Goal: Check status

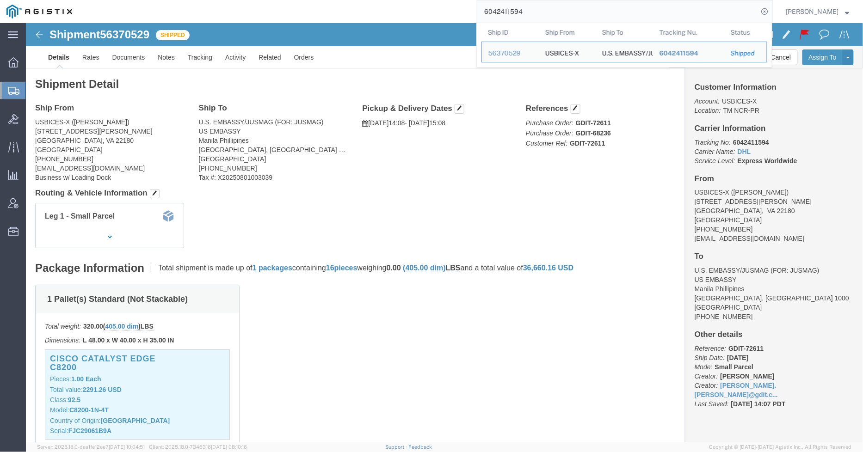
click at [567, 13] on input "6042411594" at bounding box center [617, 11] width 281 height 22
click at [566, 13] on input "6042411594" at bounding box center [617, 11] width 281 height 22
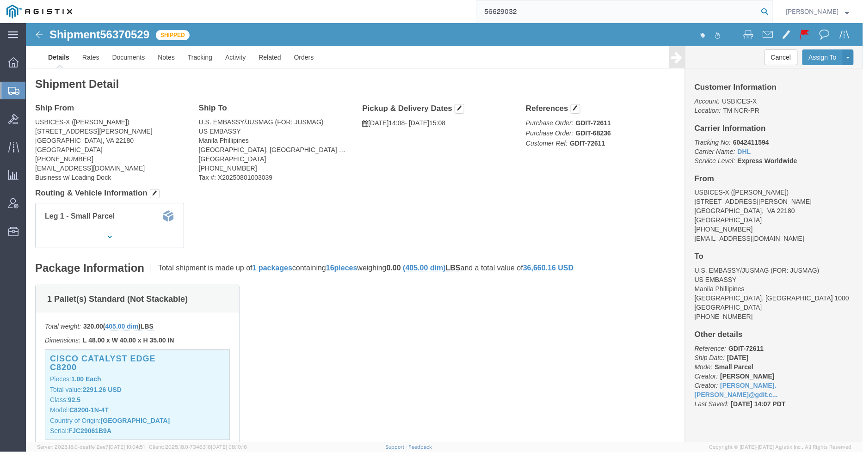
type input "56629032"
click at [769, 11] on icon at bounding box center [765, 11] width 13 height 13
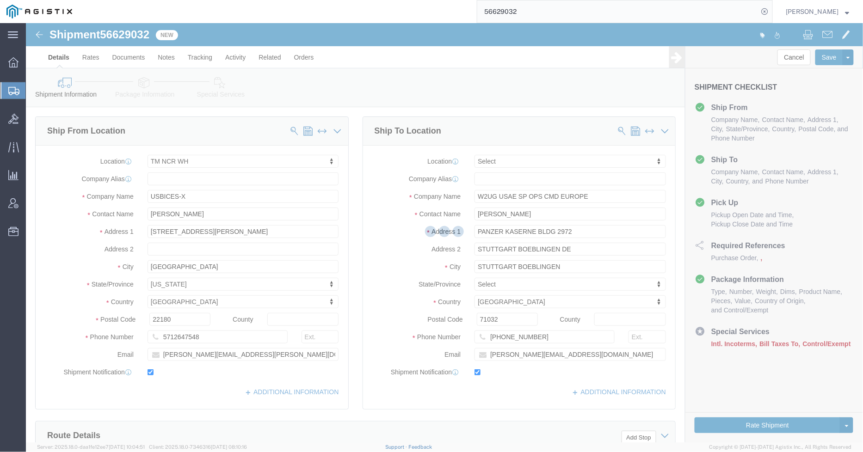
select select "69651"
select select
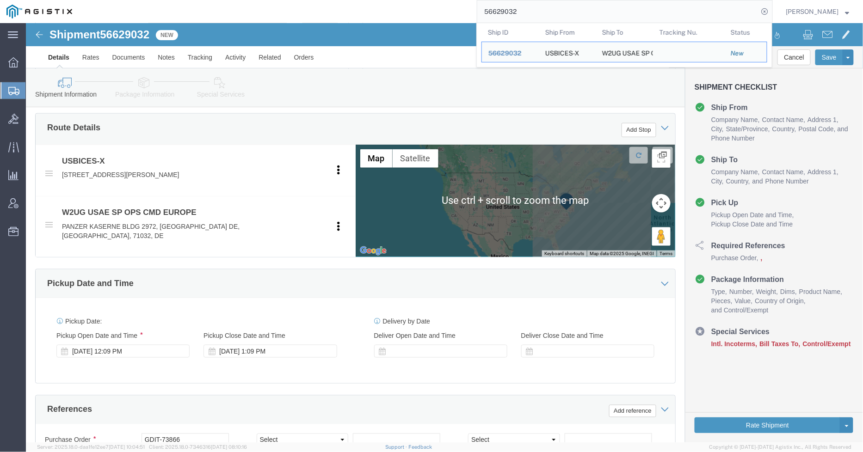
click icon
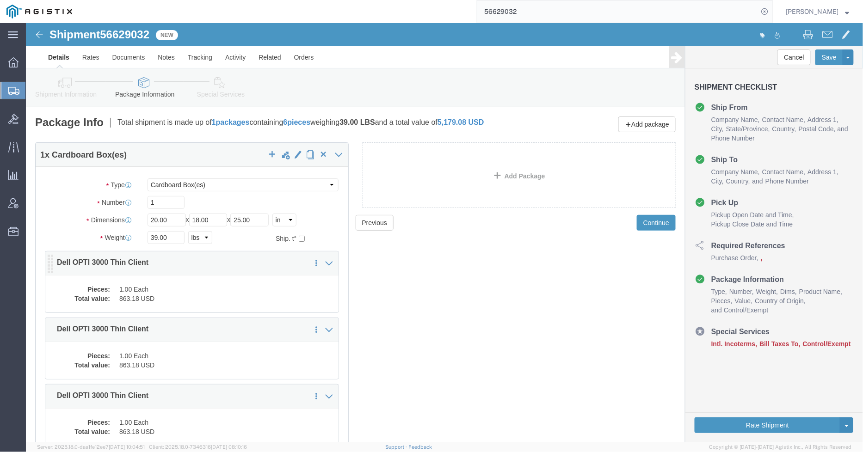
click dd "863.18 USD"
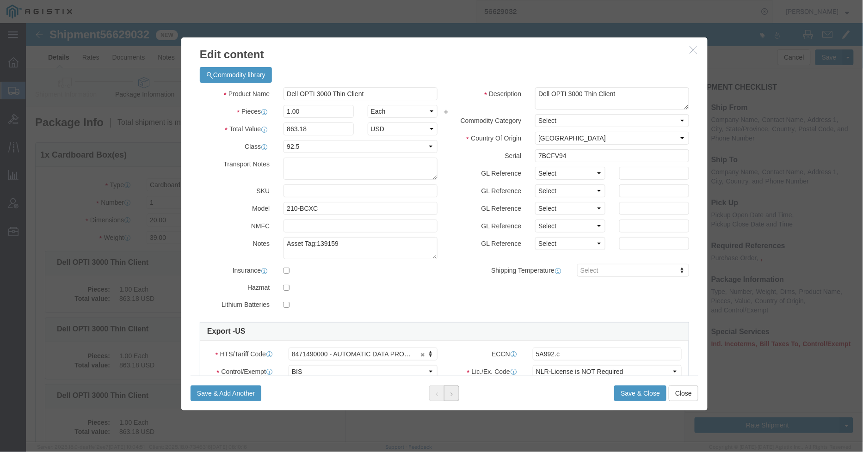
click button
click icon
click input "9BCFV94"
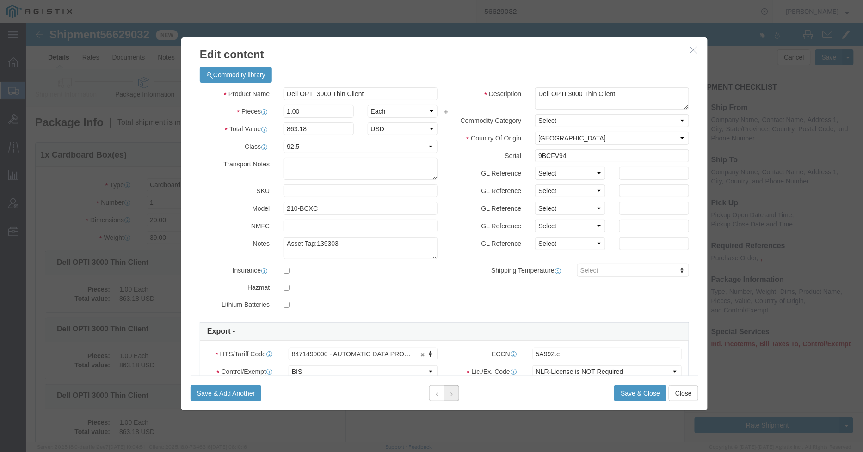
click button
click button "Close"
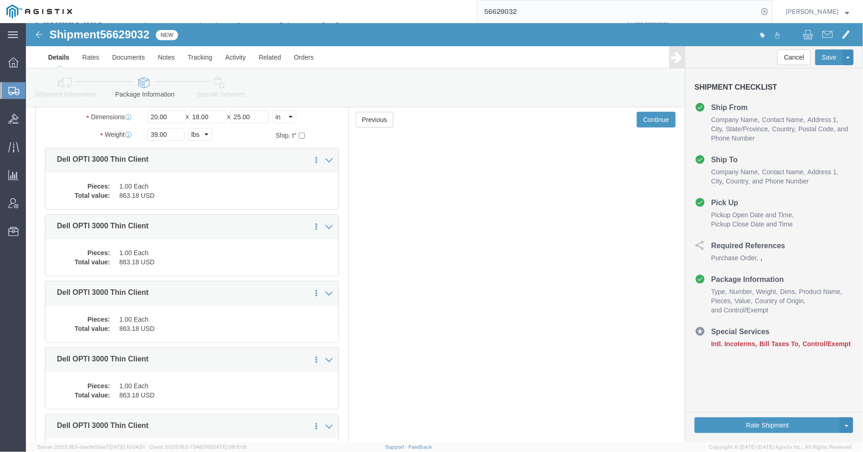
scroll to position [103, 0]
click at [555, 14] on input "56629032" at bounding box center [617, 11] width 281 height 22
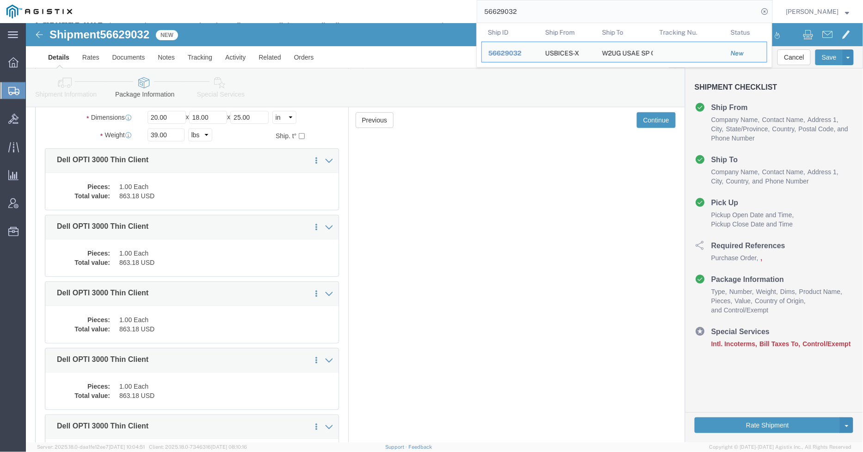
click at [555, 14] on input "56629032" at bounding box center [617, 11] width 281 height 22
paste input "• 56621840"
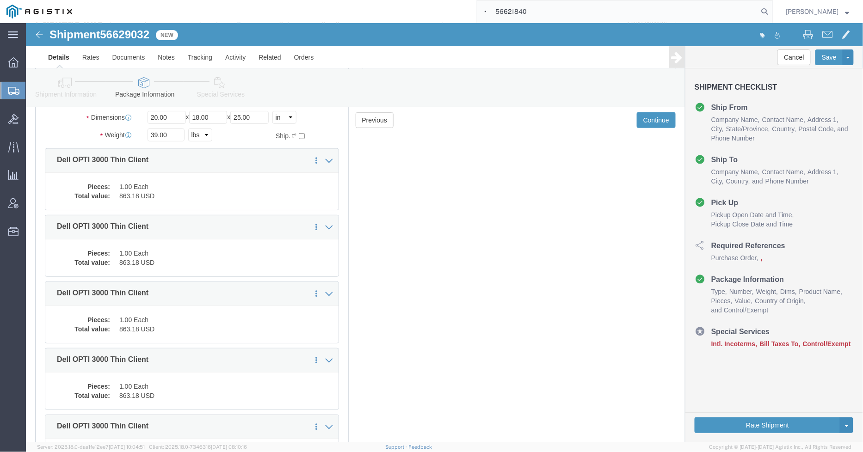
drag, startPoint x: 538, startPoint y: 10, endPoint x: 474, endPoint y: 11, distance: 63.4
click at [474, 11] on div "• 56621840" at bounding box center [426, 11] width 694 height 23
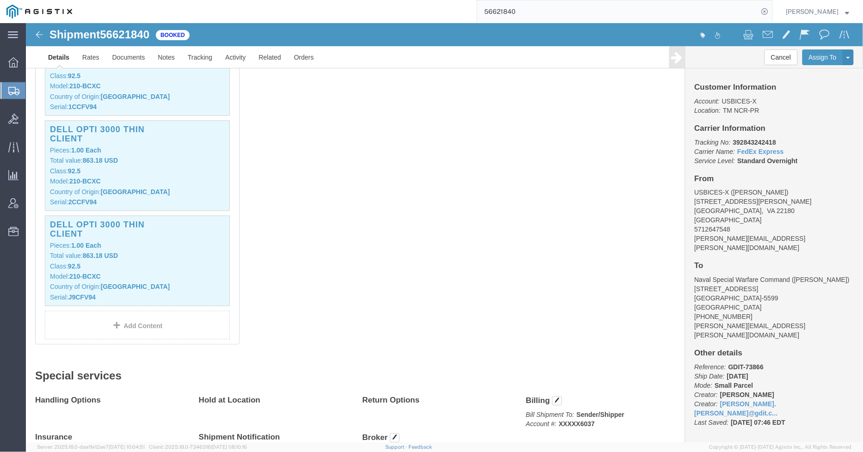
scroll to position [463, 0]
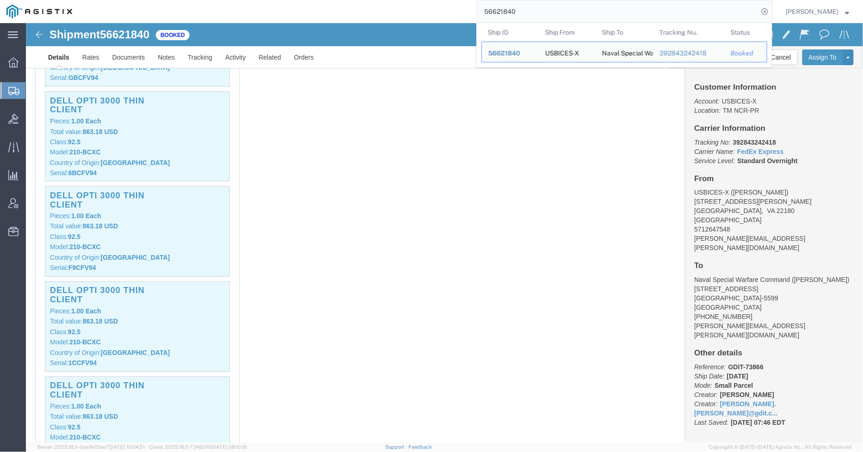
drag, startPoint x: 526, startPoint y: 10, endPoint x: 483, endPoint y: 16, distance: 43.9
click at [483, 16] on input "56621840" at bounding box center [617, 11] width 281 height 22
paste input "8563"
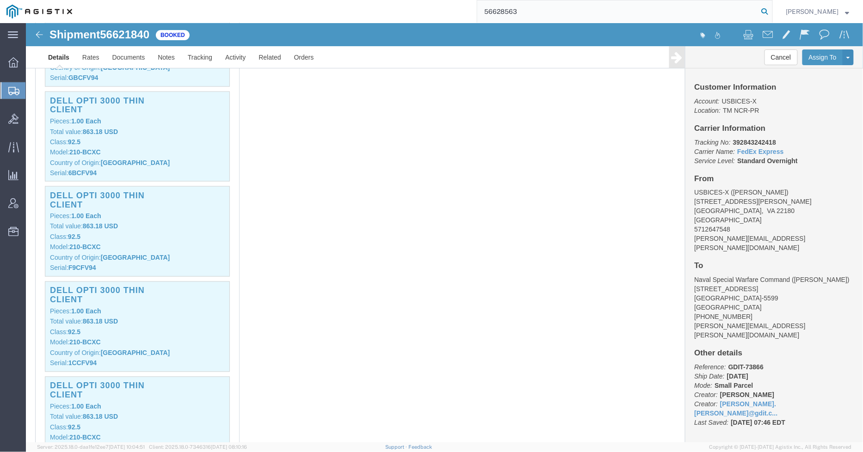
click at [772, 15] on icon at bounding box center [765, 11] width 13 height 13
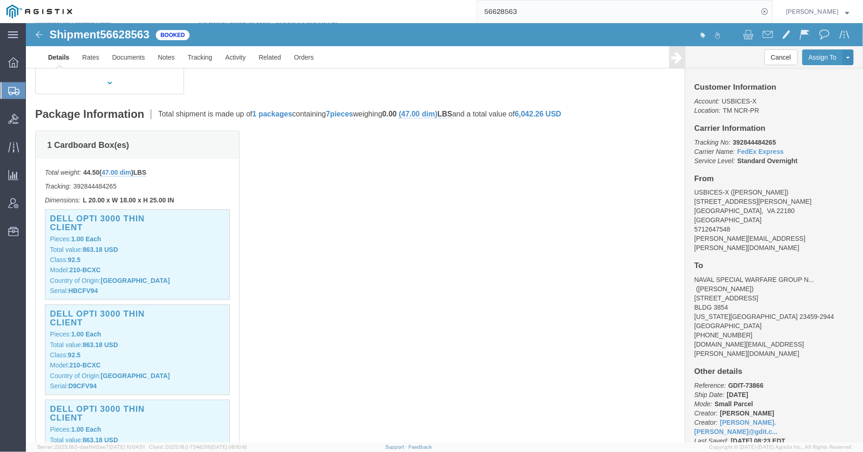
scroll to position [205, 0]
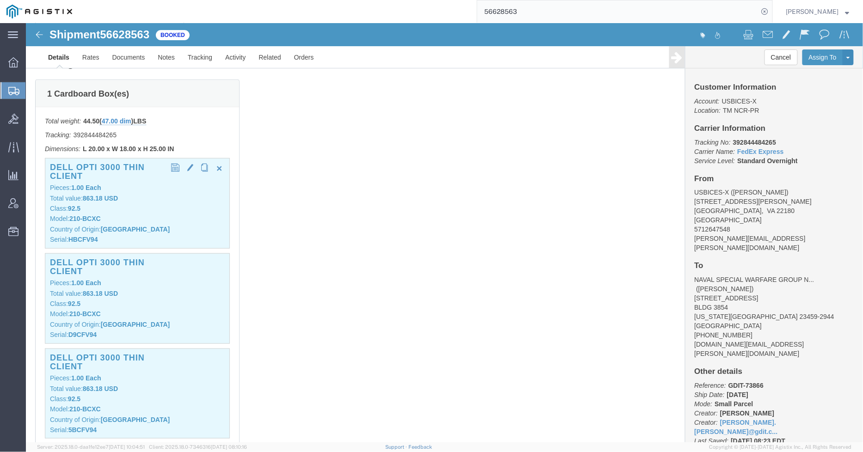
click div "Dell OPTI 3000 Thin Client Pieces: 1.00 Each Total value: 863.18 USD Class: 92.…"
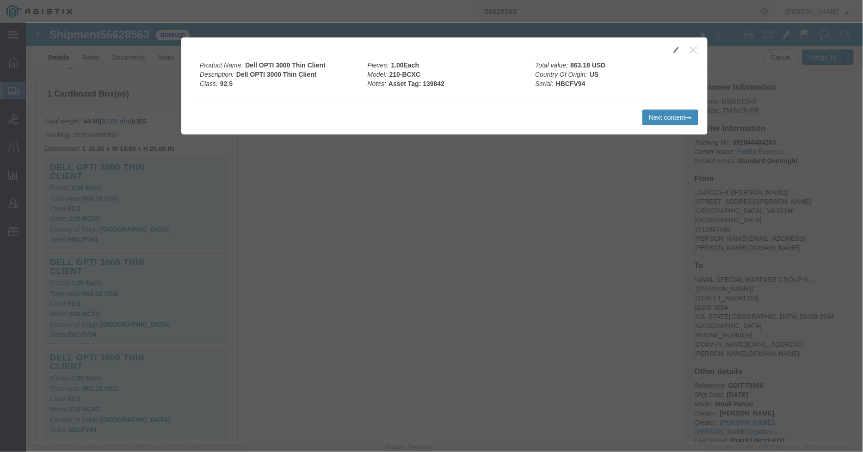
click button "Next content"
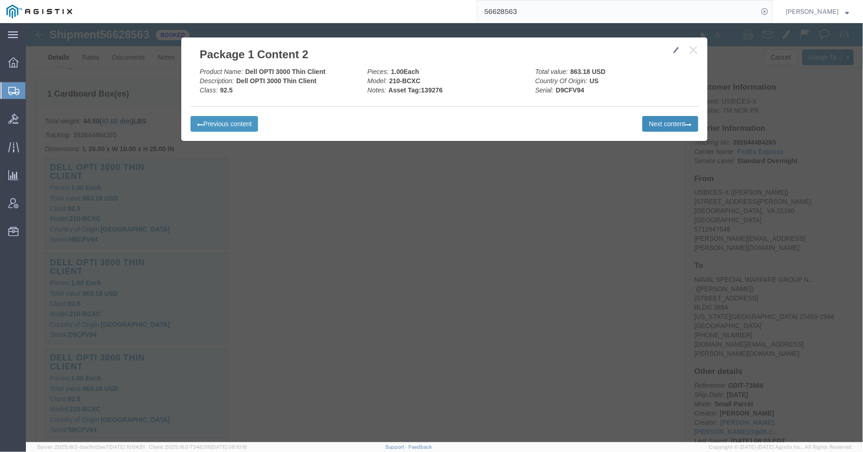
click button "Next content"
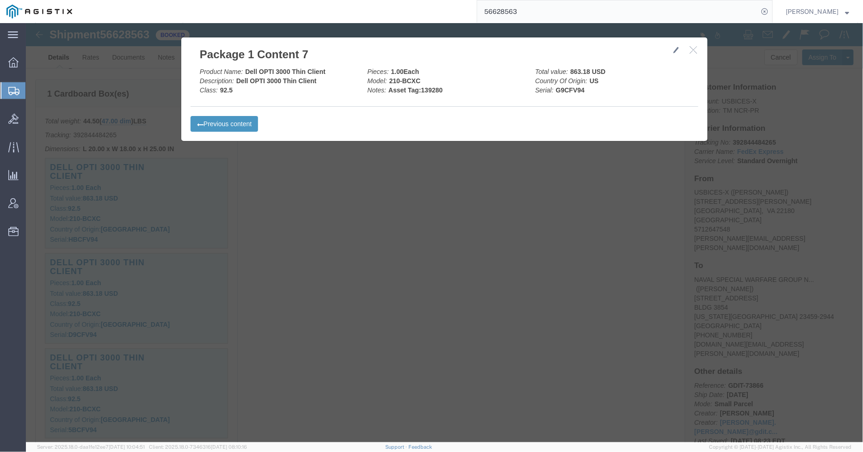
click div
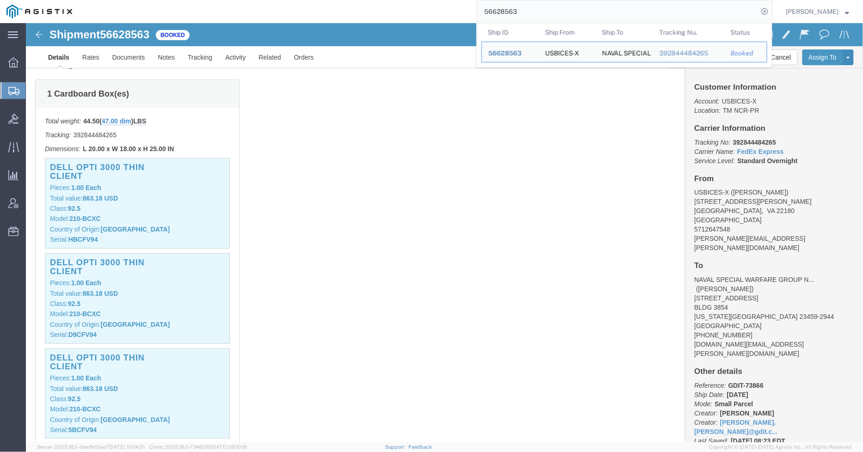
click at [601, 14] on input "56628563" at bounding box center [617, 11] width 281 height 22
click at [600, 14] on input "56628563" at bounding box center [617, 11] width 281 height 22
paste input "678"
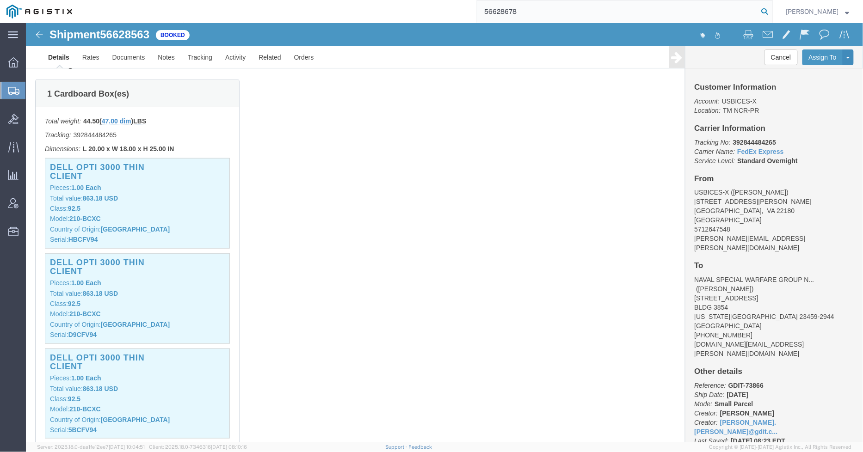
click at [769, 7] on icon at bounding box center [765, 11] width 13 height 13
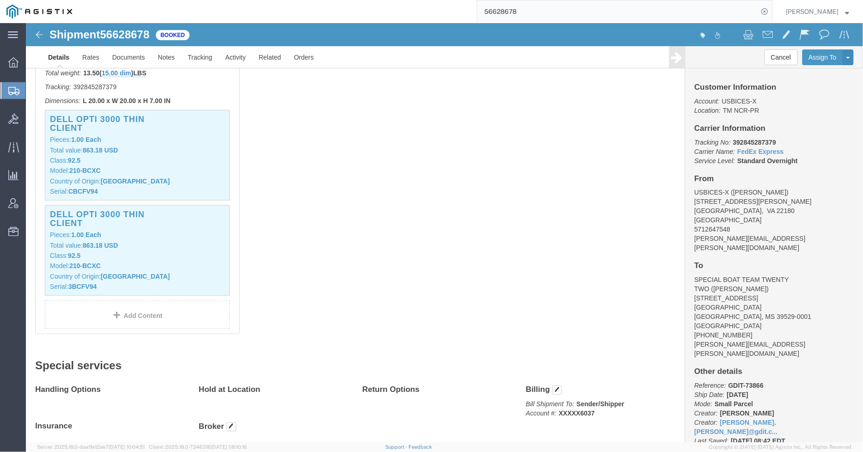
scroll to position [154, 0]
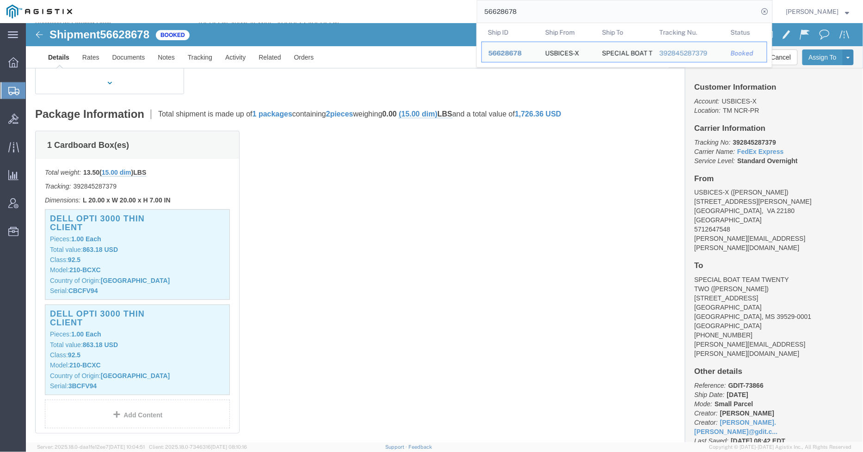
drag, startPoint x: 557, startPoint y: 14, endPoint x: 496, endPoint y: 13, distance: 61.1
click at [472, 13] on div "56628678 Ship ID Ship From Ship To Tracking Nu. Status Ship ID 56628678 Ship Fr…" at bounding box center [426, 11] width 694 height 23
paste input "• 56628781"
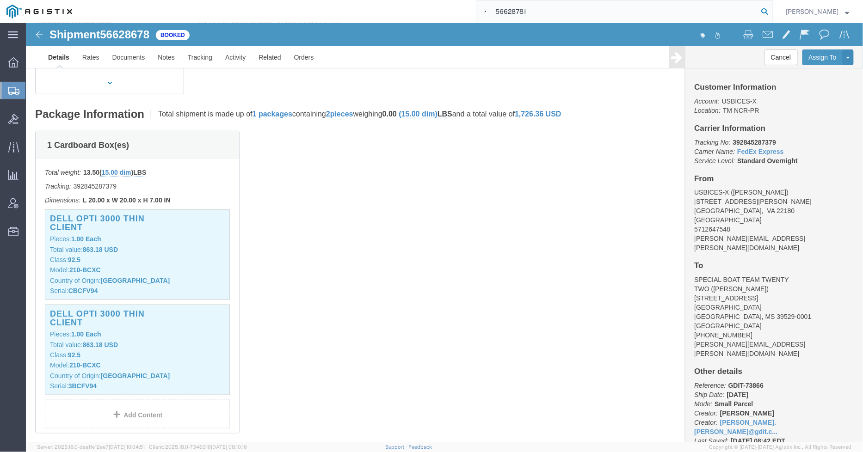
click at [767, 12] on icon at bounding box center [765, 11] width 13 height 13
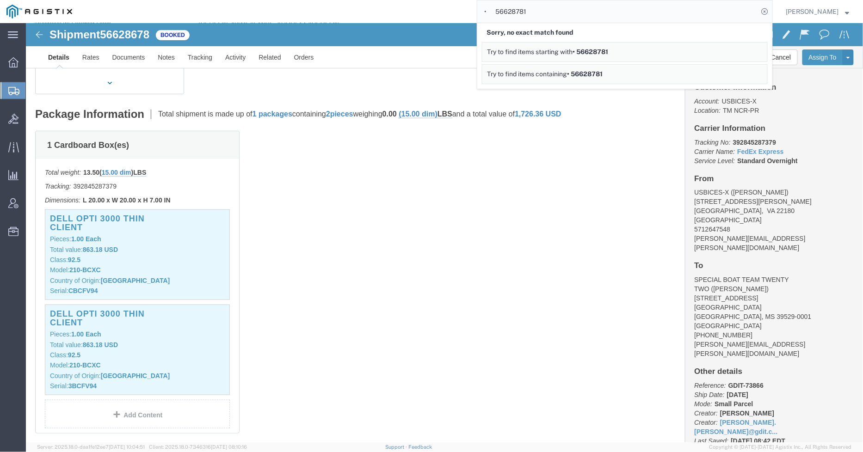
drag, startPoint x: 503, startPoint y: 8, endPoint x: 459, endPoint y: 11, distance: 44.0
click at [459, 11] on div "• 56628781 Sorry, no exact match found Try to find items starting with • 566287…" at bounding box center [426, 11] width 694 height 23
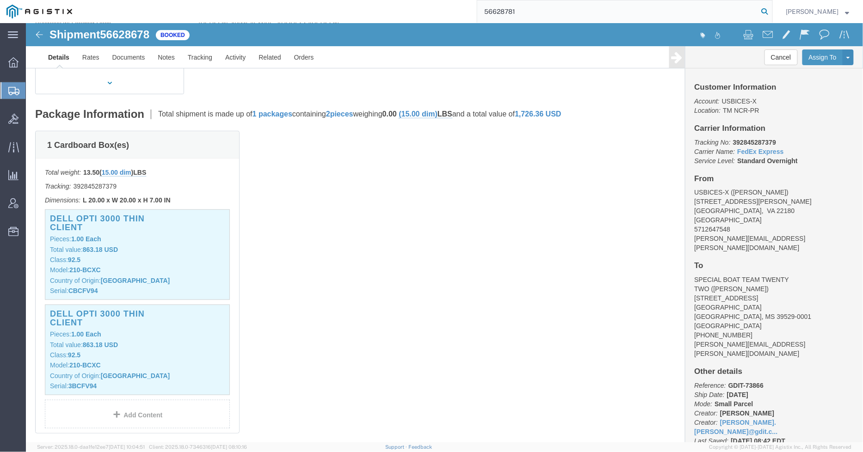
click at [769, 10] on icon at bounding box center [765, 11] width 13 height 13
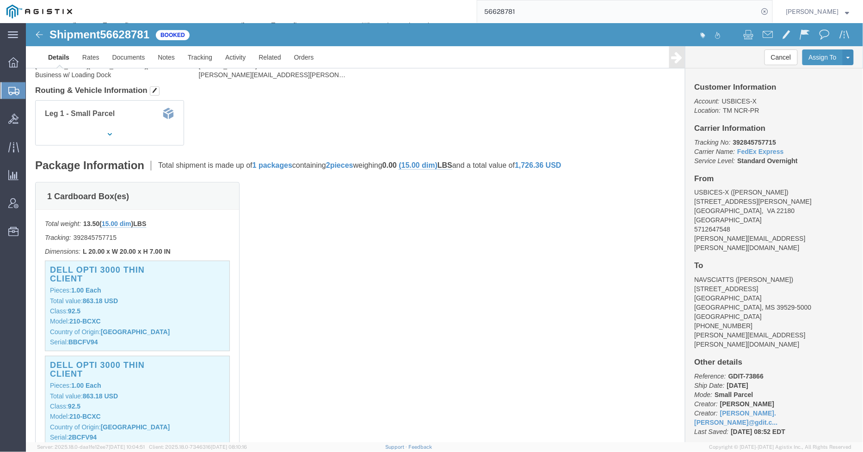
scroll to position [205, 0]
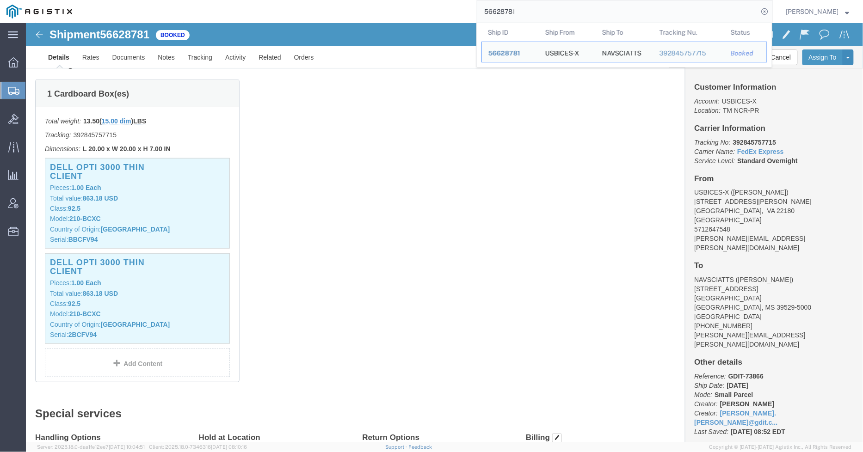
drag, startPoint x: 555, startPoint y: 8, endPoint x: 465, endPoint y: 0, distance: 90.1
click at [465, 0] on div "56628781 Ship ID Ship From Ship To Tracking Nu. Status Ship ID 56628781 Ship Fr…" at bounding box center [426, 11] width 694 height 23
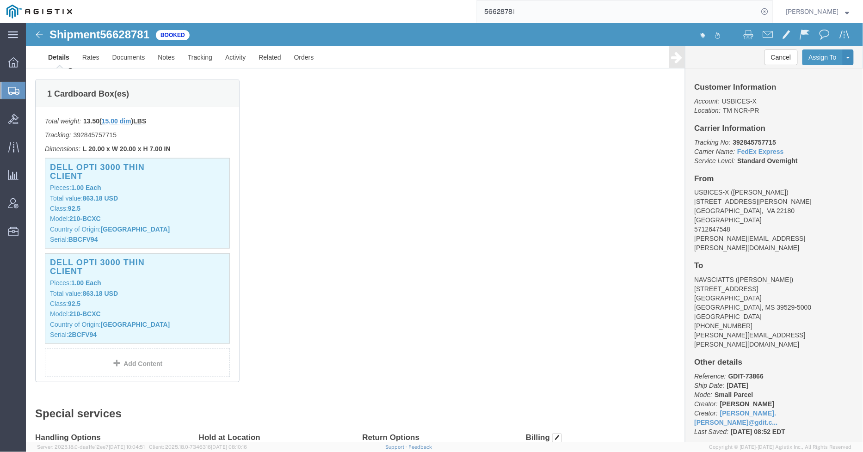
paste input "392754173945"
click at [765, 12] on icon at bounding box center [765, 11] width 13 height 13
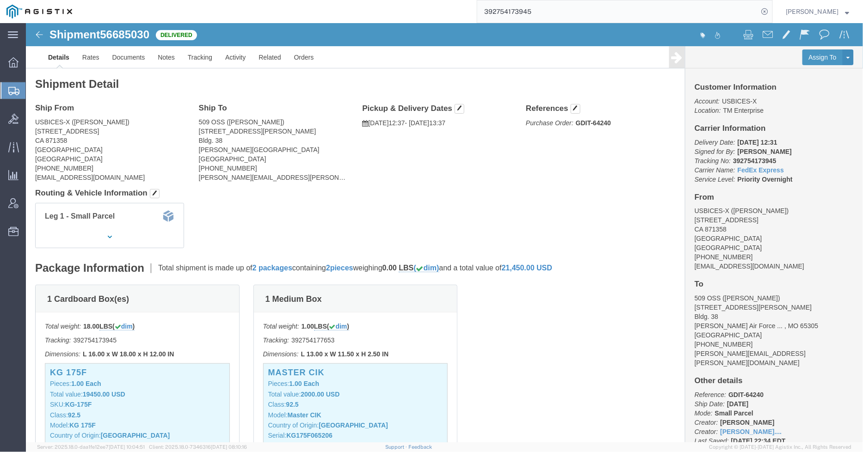
click at [19, 93] on icon at bounding box center [13, 91] width 11 height 8
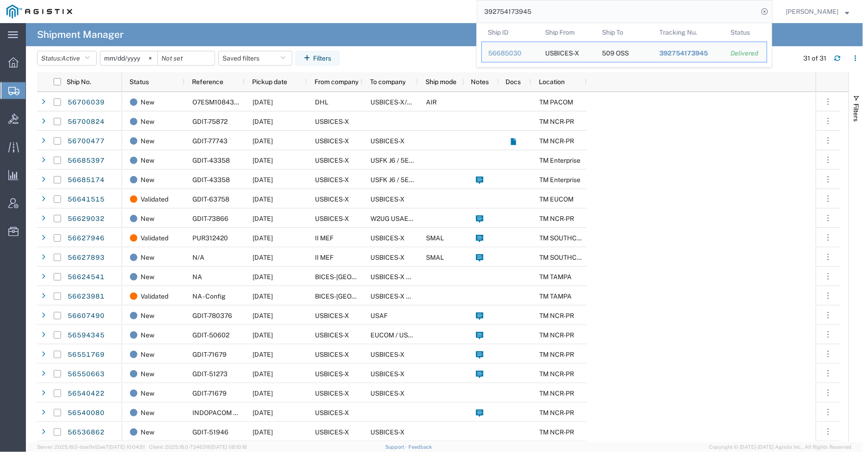
drag, startPoint x: 555, startPoint y: 12, endPoint x: 475, endPoint y: 11, distance: 80.0
click at [475, 11] on div "392754173945 Ship ID Ship From Ship To Tracking Nu. Status Ship ID 56685030 Shi…" at bounding box center [426, 11] width 694 height 23
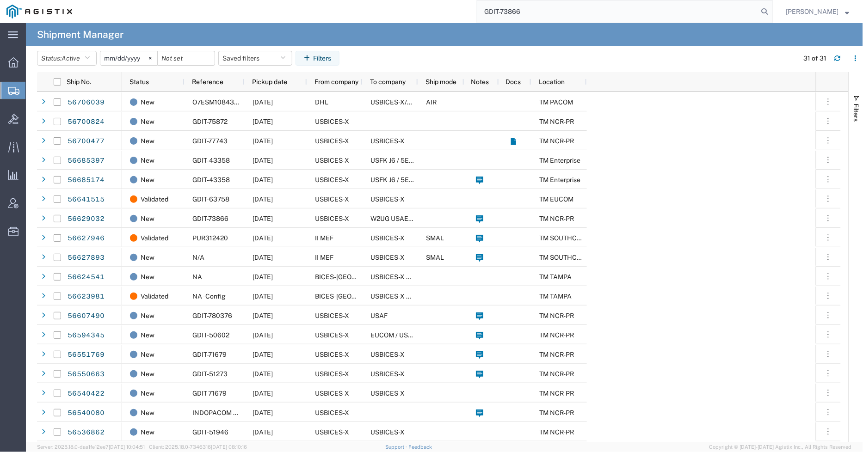
type input "GDIT-73866"
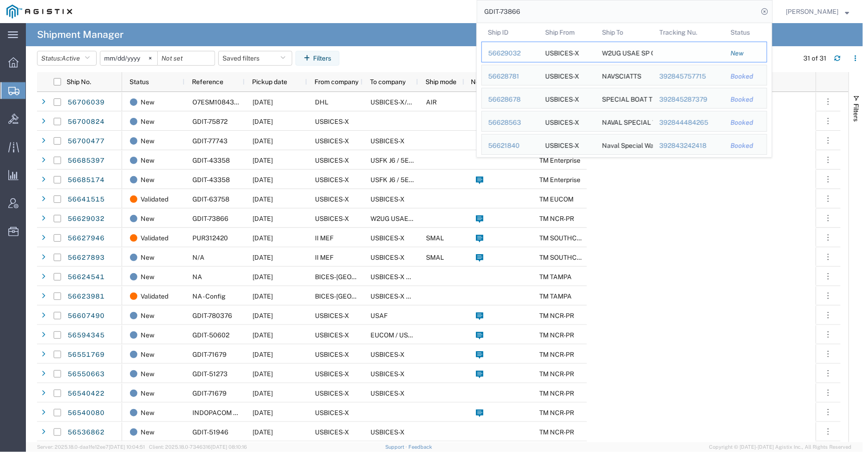
click at [514, 54] on div "56629032" at bounding box center [511, 54] width 44 height 10
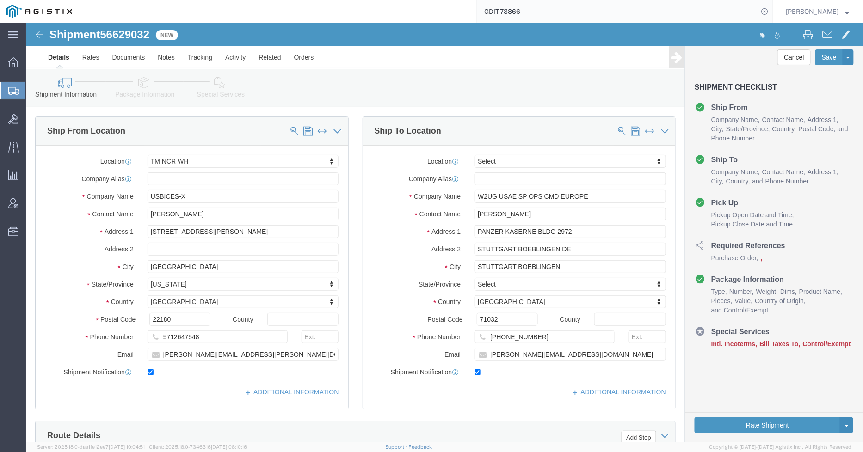
select select "69651"
select select
click at [11, 88] on icon at bounding box center [13, 91] width 11 height 8
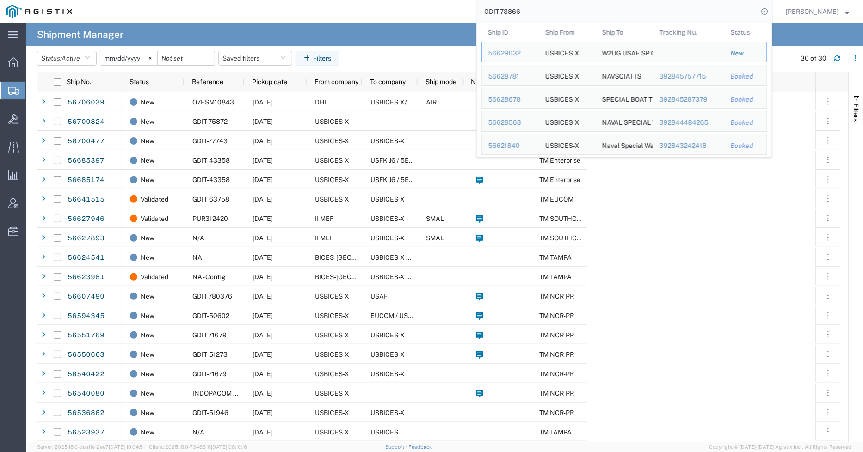
drag, startPoint x: 546, startPoint y: 14, endPoint x: 508, endPoint y: 13, distance: 38.4
click at [508, 13] on input "GDIT-73866" at bounding box center [617, 11] width 281 height 22
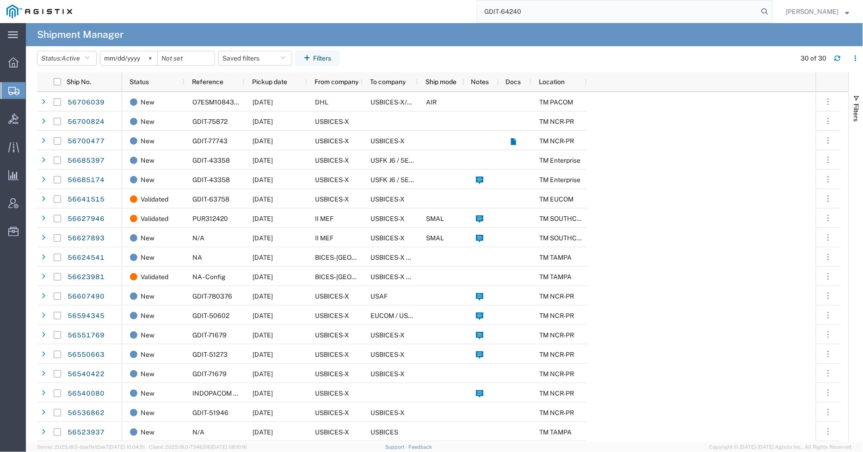
type input "GDIT-64240"
